Goal: Task Accomplishment & Management: Manage account settings

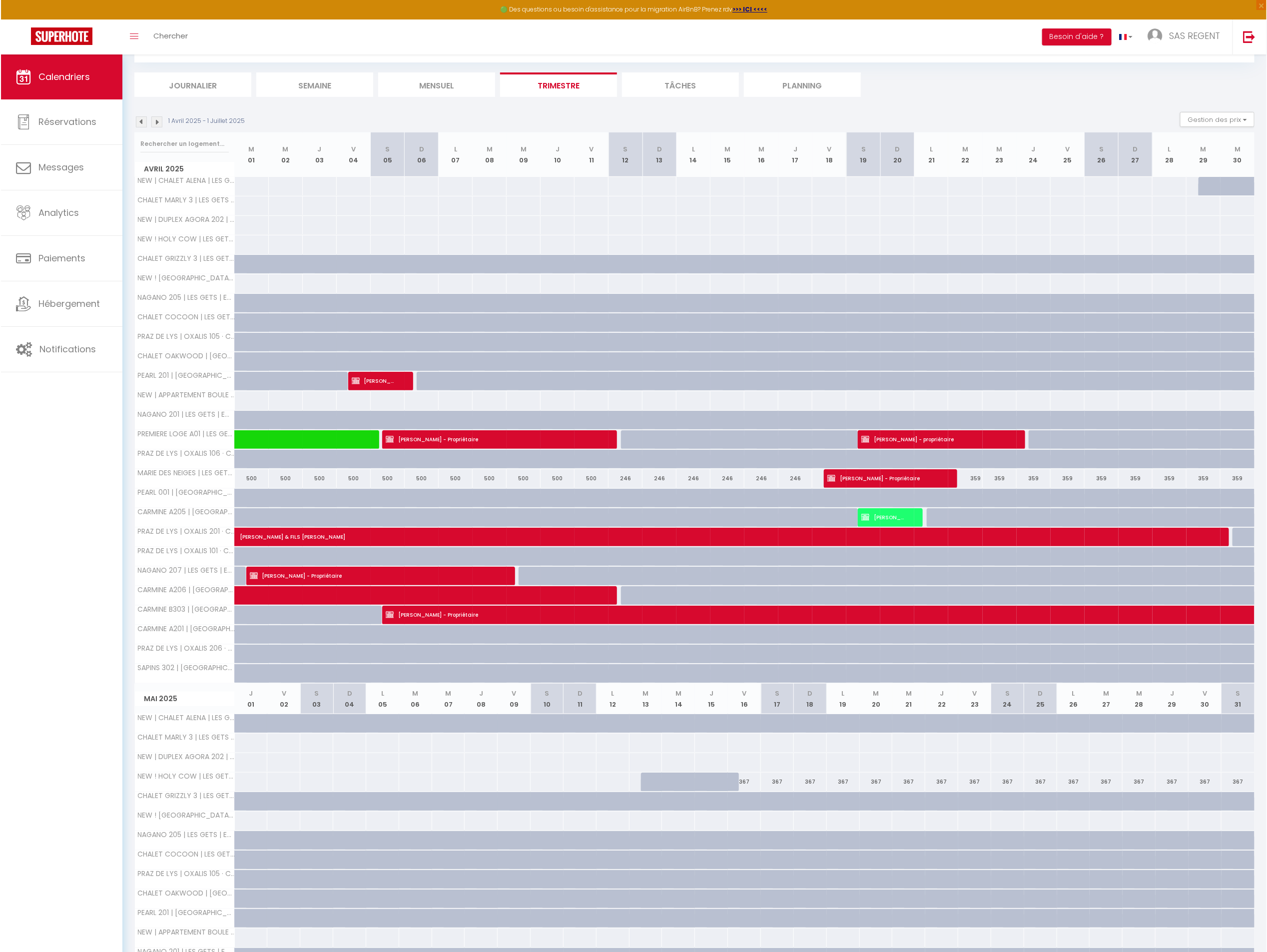
scroll to position [51, 0]
click at [160, 120] on img at bounding box center [156, 122] width 11 height 11
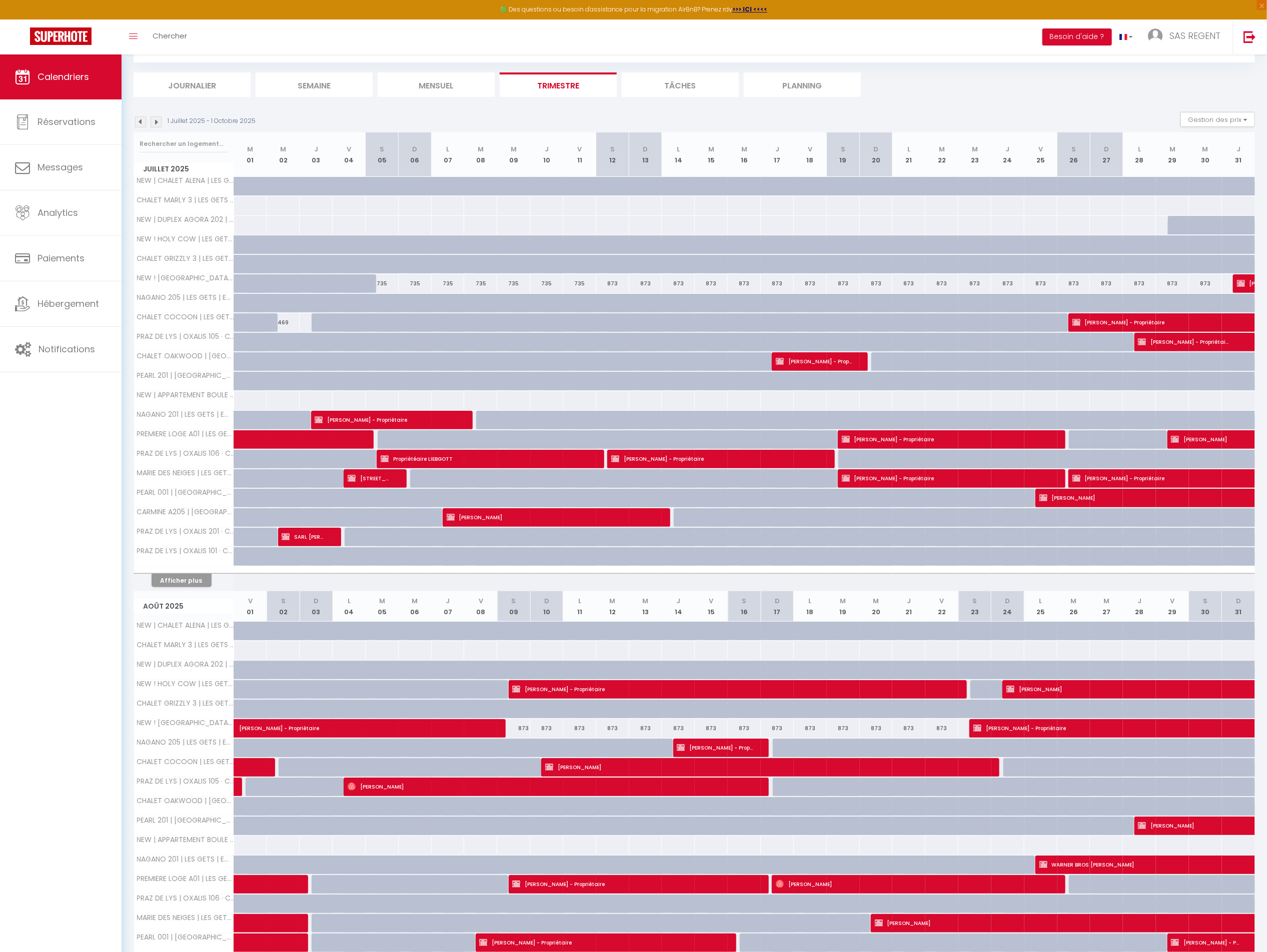
click at [156, 123] on img at bounding box center [156, 122] width 11 height 11
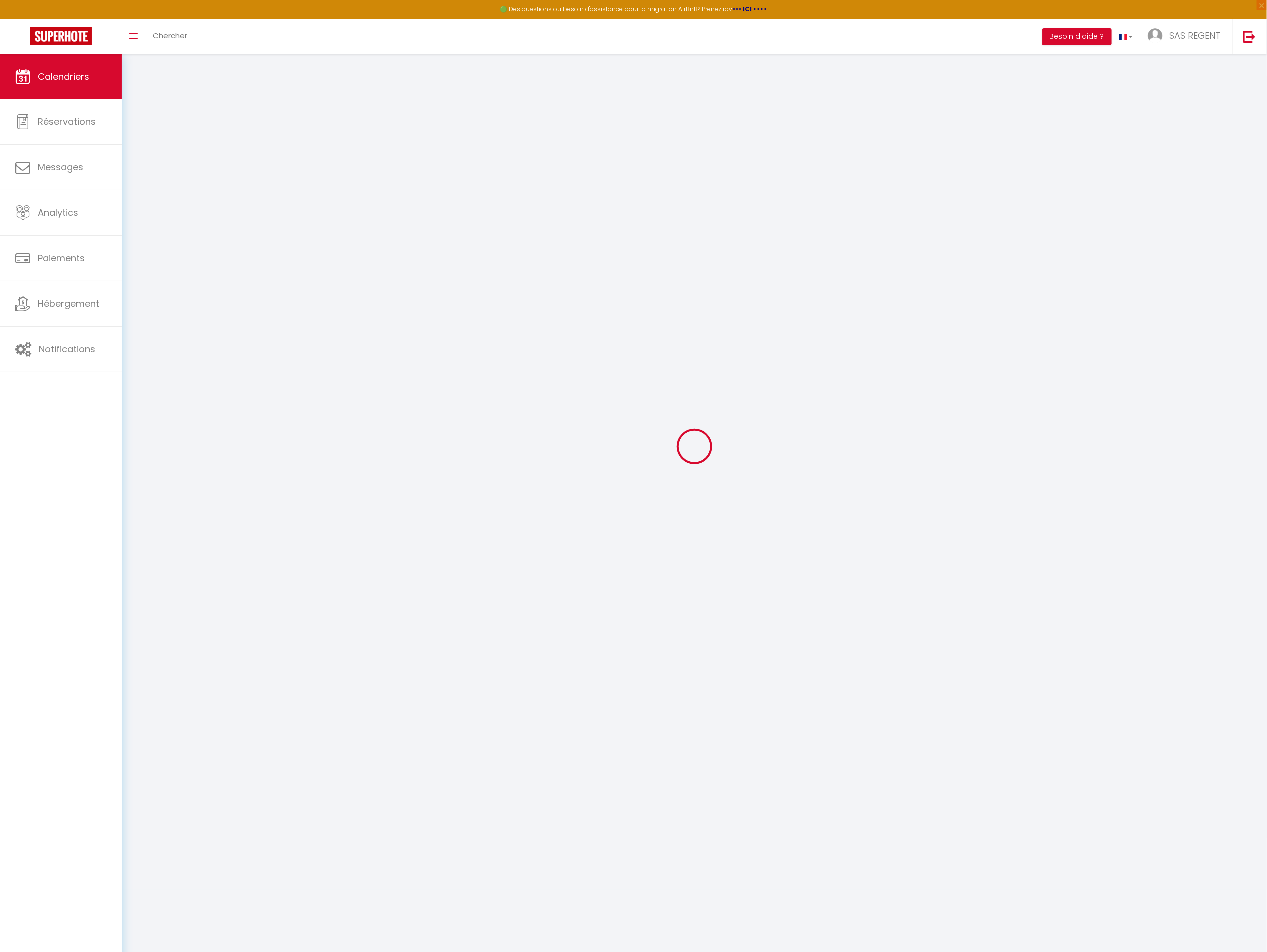
select select
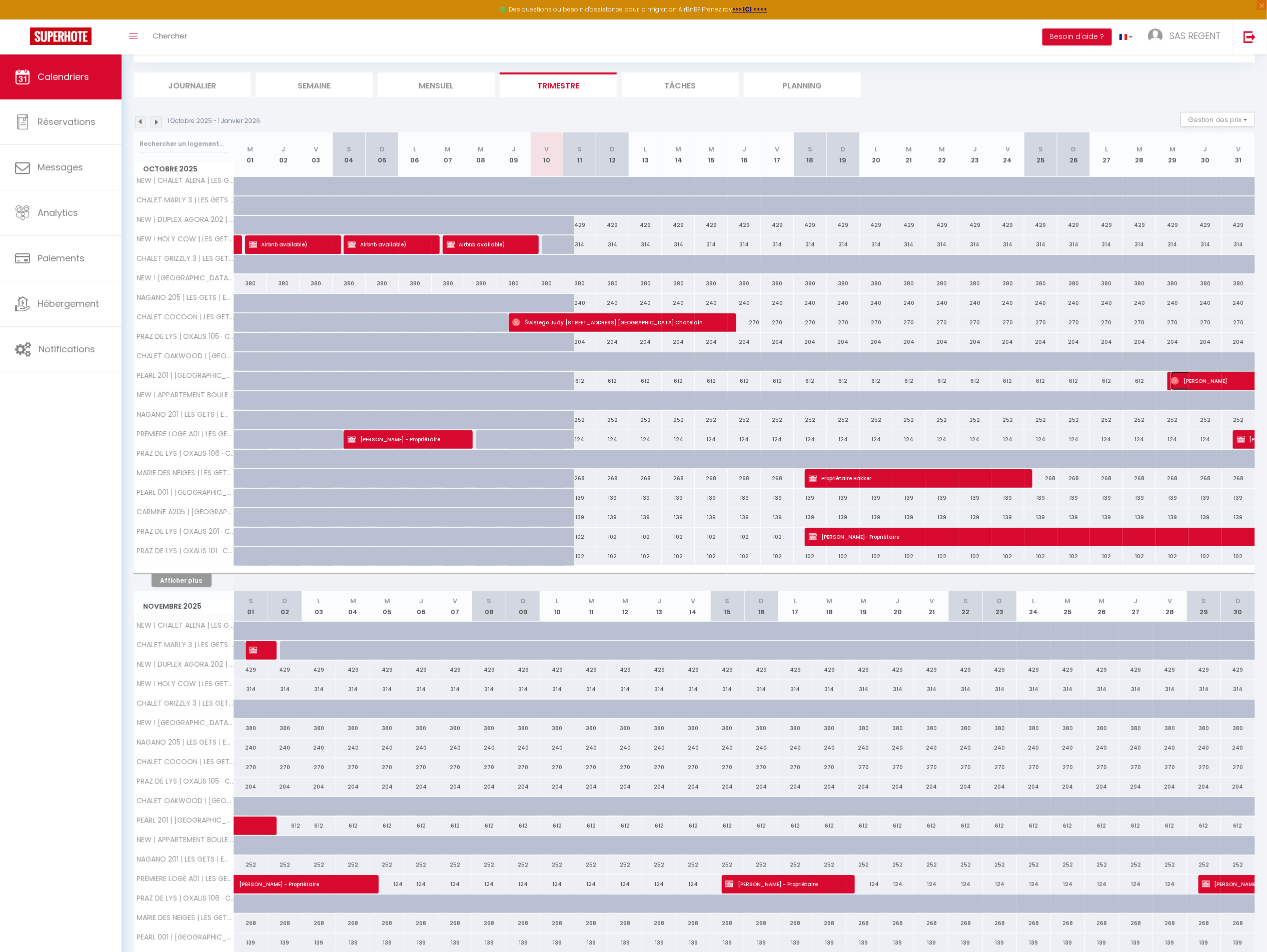
click at [1220, 385] on span "[PERSON_NAME]" at bounding box center [1217, 381] width 92 height 19
select select "OK"
select select "0"
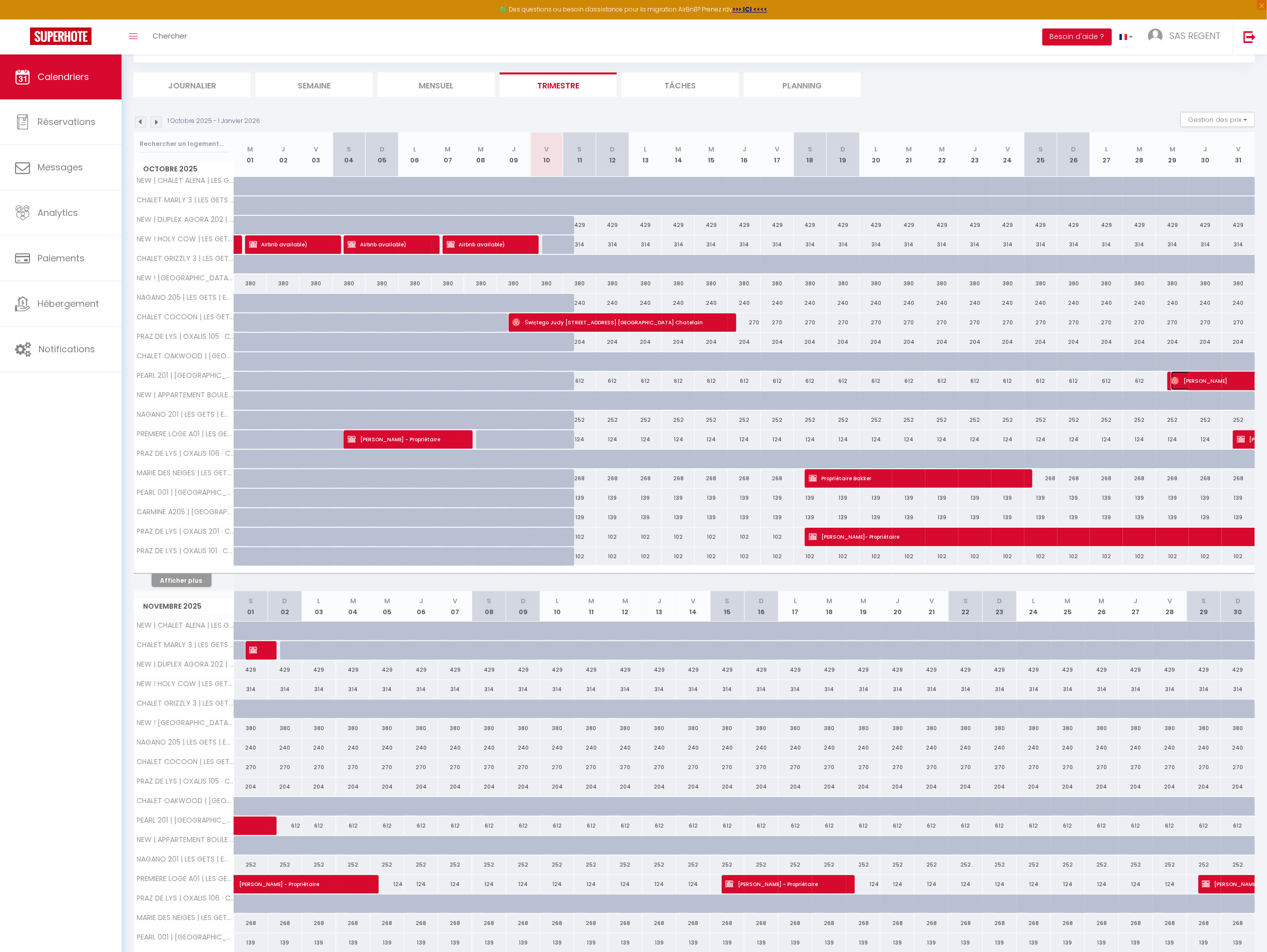
select select "1"
select select
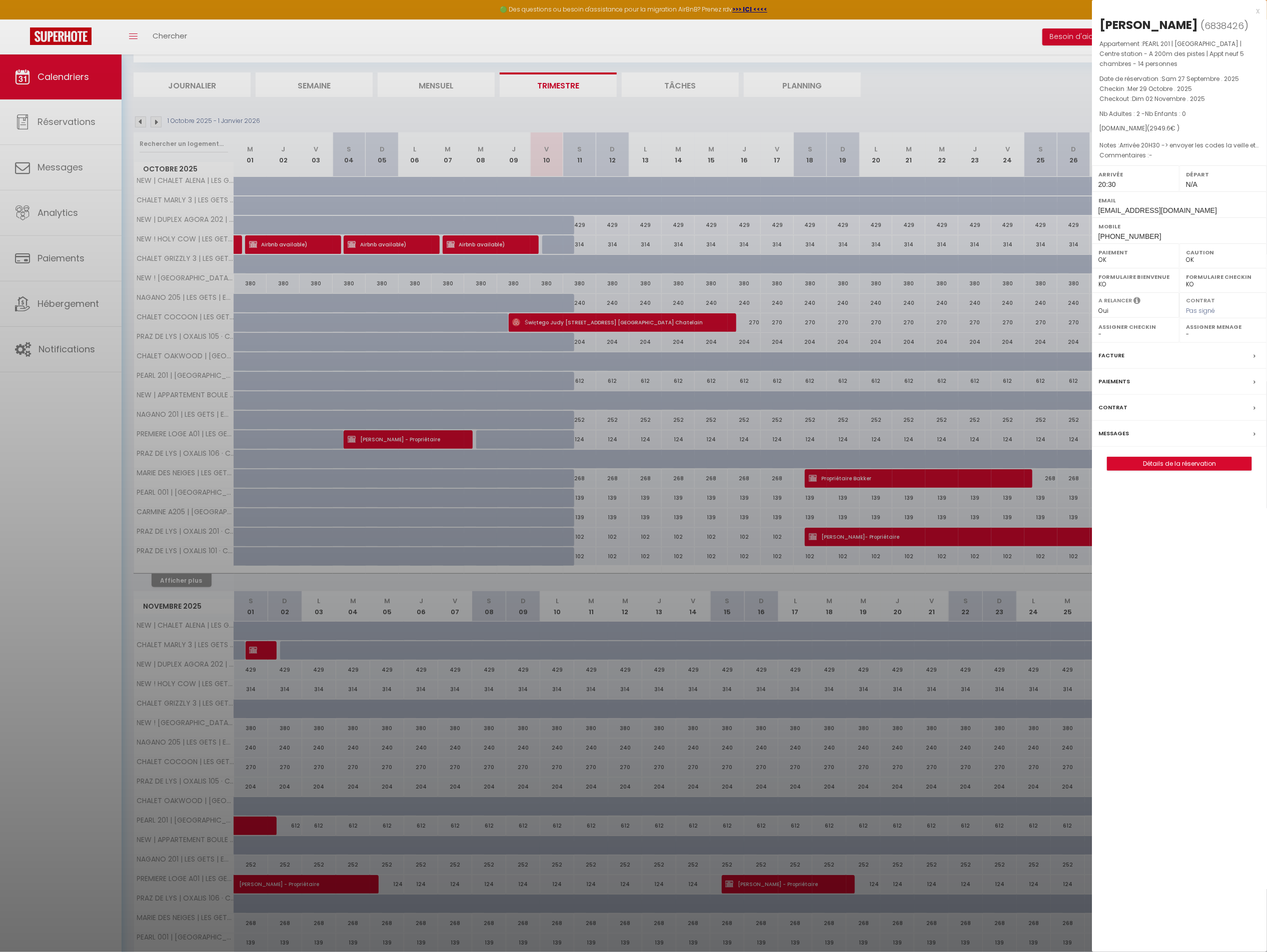
select select "18850"
select select "33595"
click at [702, 264] on div at bounding box center [634, 476] width 1268 height 952
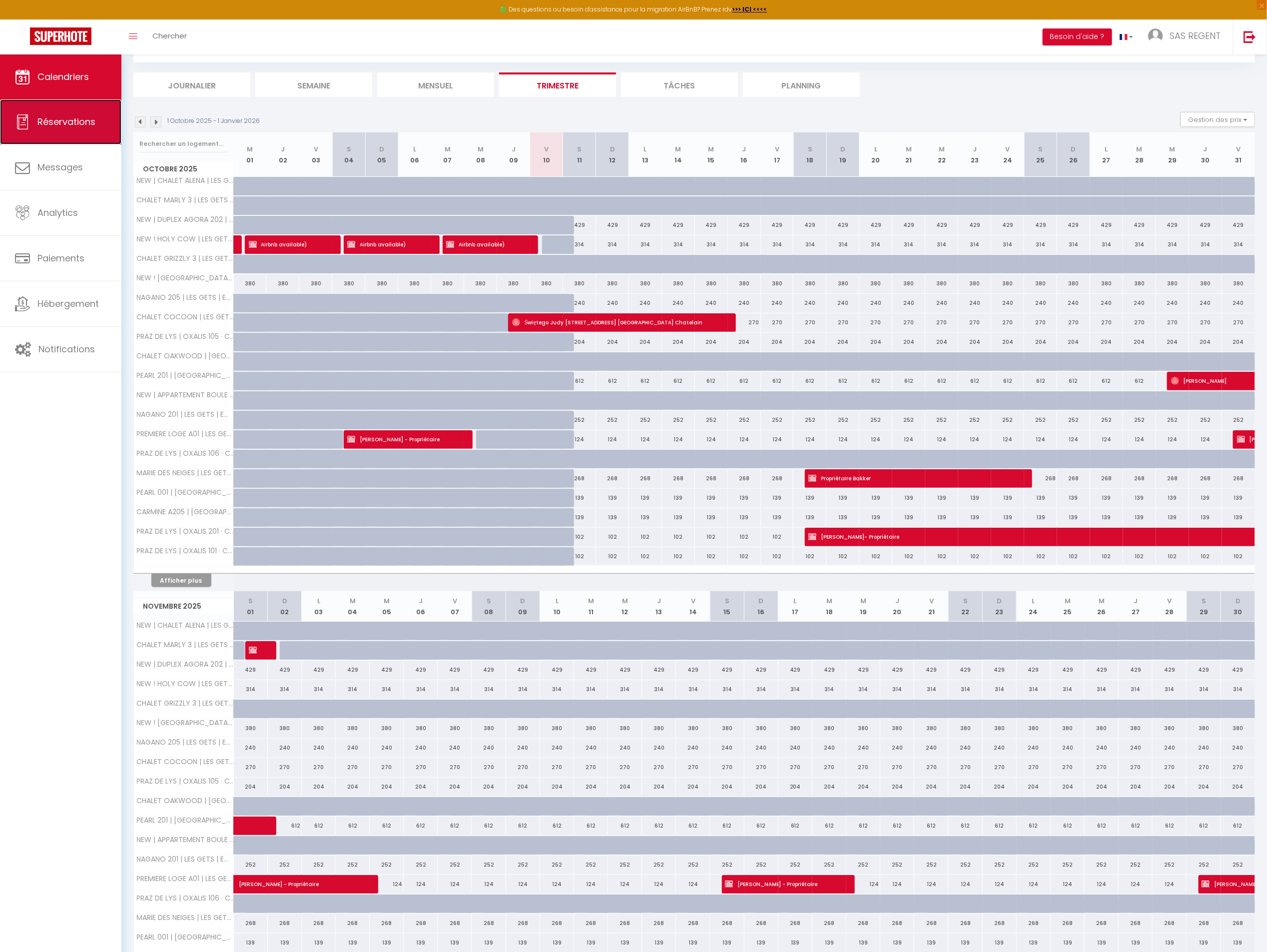
click at [65, 130] on link "Réservations" at bounding box center [60, 122] width 121 height 45
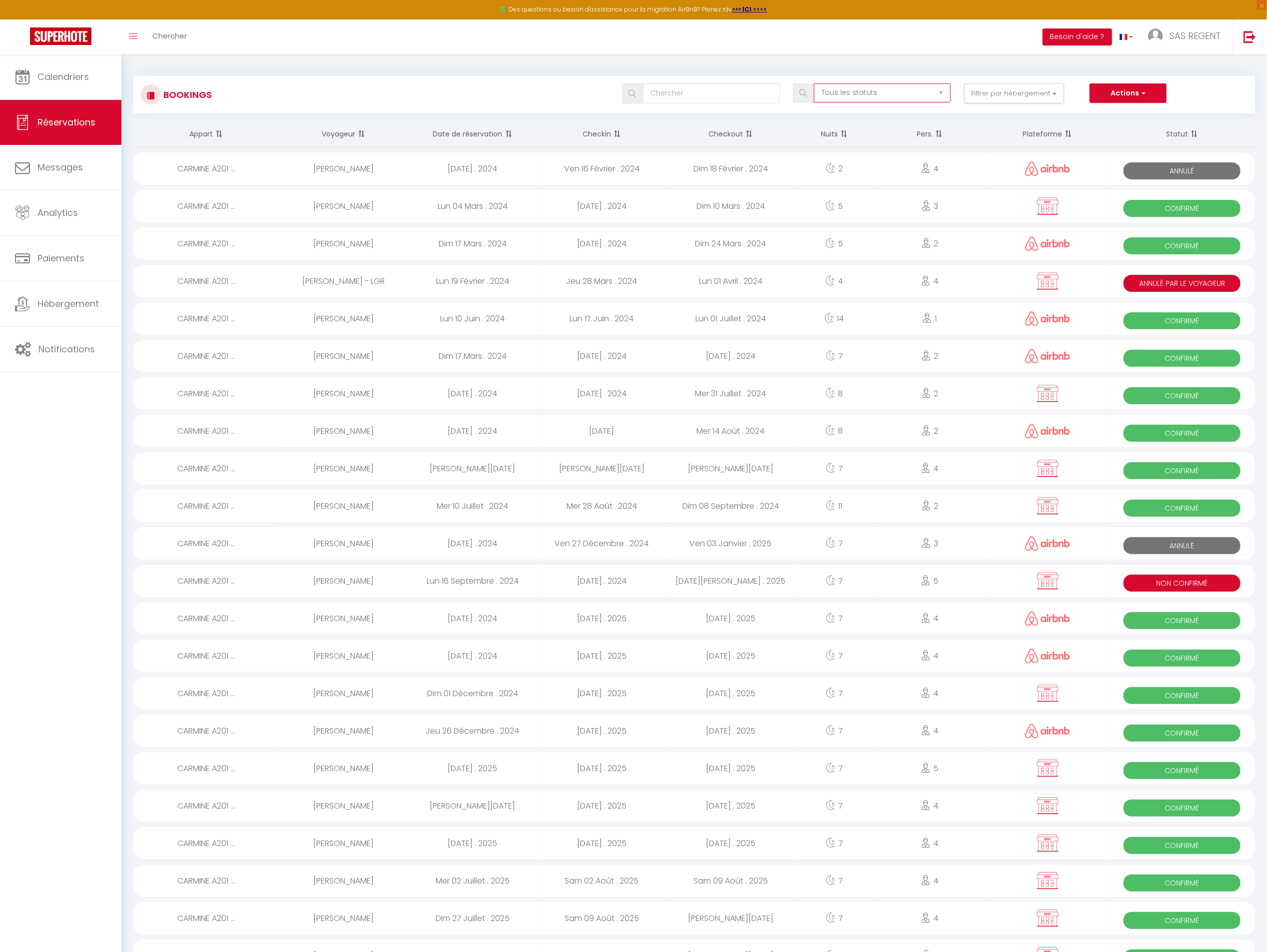
click at [889, 90] on select "Tous les statuts Annulé Confirmé Non Confirmé Tout sauf annulé No Show Request" at bounding box center [883, 93] width 137 height 19
select select "not_confirmed"
click at [816, 84] on select "Tous les statuts Annulé Confirmé Non Confirmé Tout sauf annulé No Show Request" at bounding box center [883, 93] width 137 height 19
